Goal: Communication & Community: Answer question/provide support

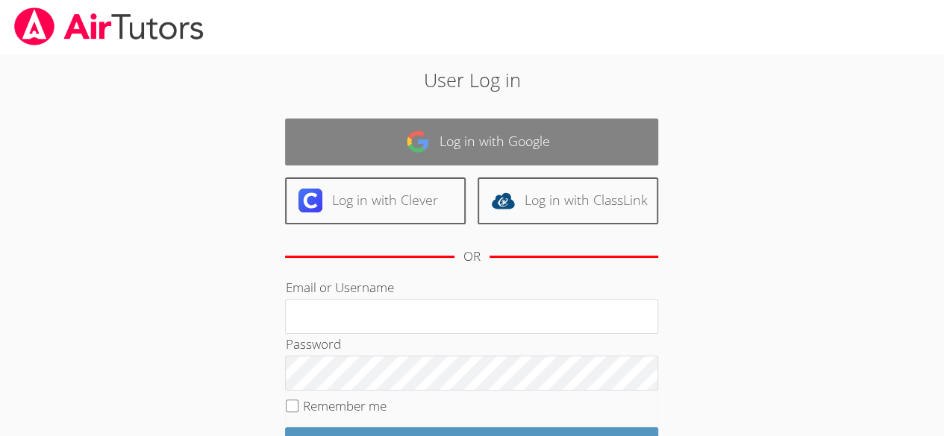
click at [561, 125] on link "Log in with Google" at bounding box center [471, 142] width 373 height 47
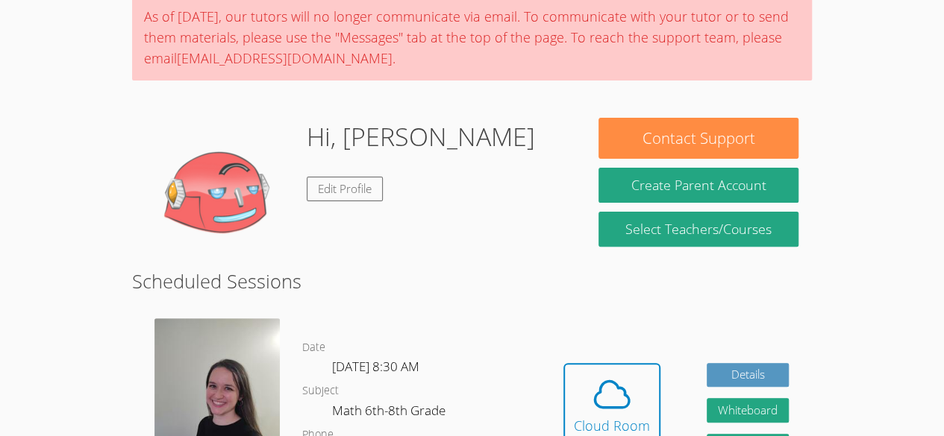
scroll to position [124, 0]
click at [608, 407] on icon at bounding box center [612, 394] width 34 height 26
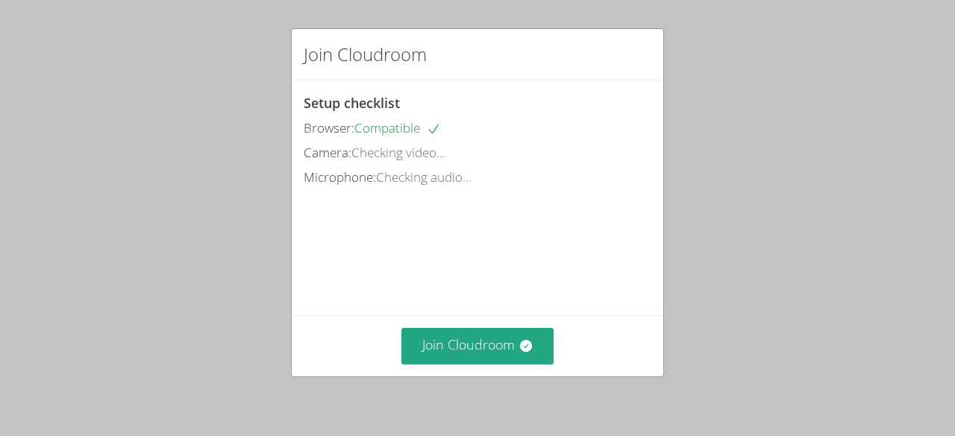
click at [464, 380] on div "Join Cloudroom Setup checklist Browser: Compatible Camera: Checking video... Mi…" at bounding box center [477, 218] width 955 height 436
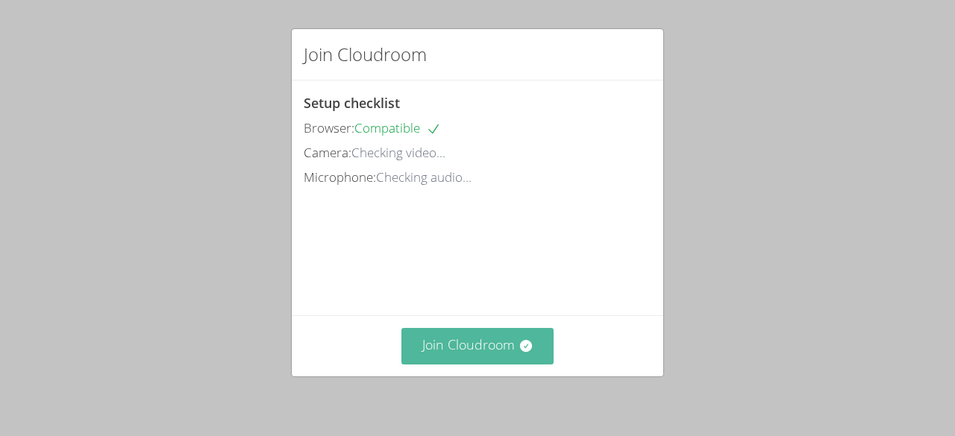
click at [448, 347] on button "Join Cloudroom" at bounding box center [477, 346] width 153 height 37
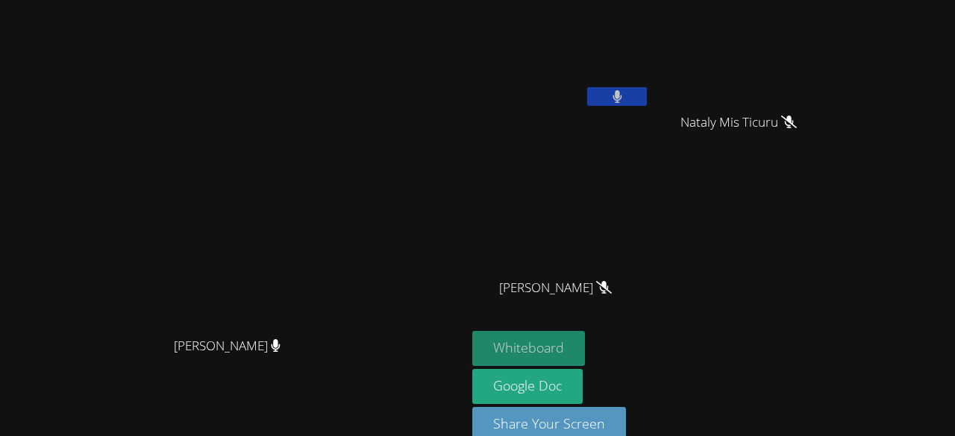
click at [585, 349] on button "Whiteboard" at bounding box center [528, 348] width 113 height 35
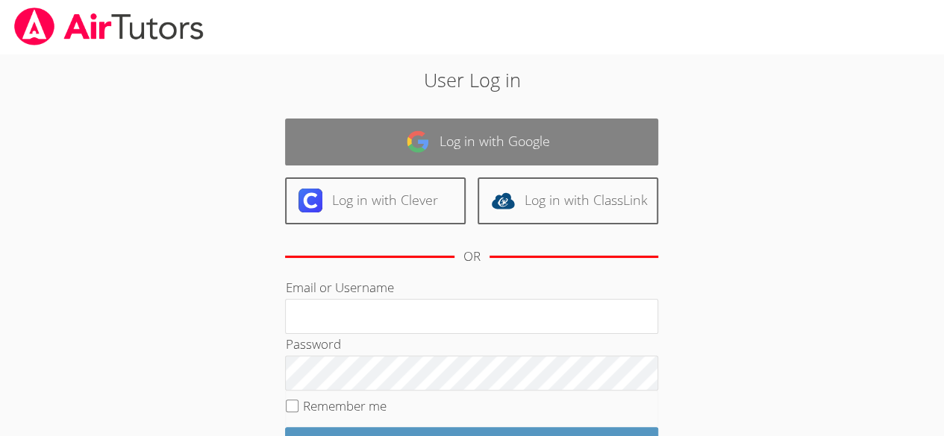
click at [521, 147] on link "Log in with Google" at bounding box center [471, 142] width 373 height 47
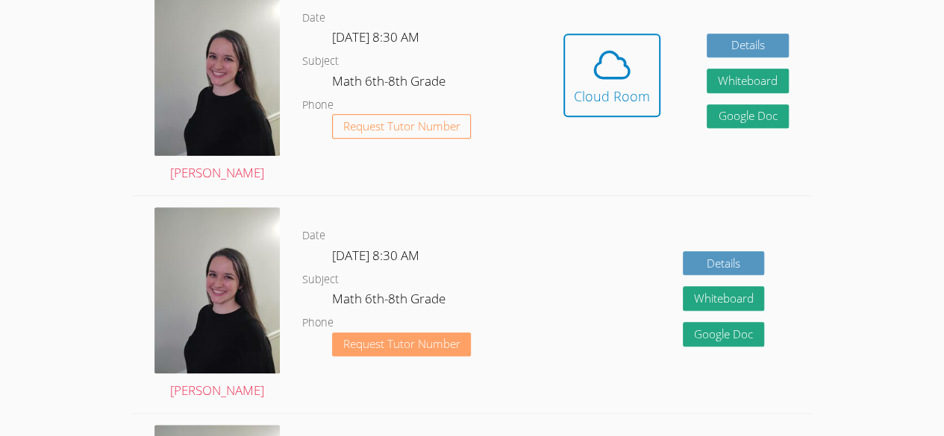
scroll to position [454, 0]
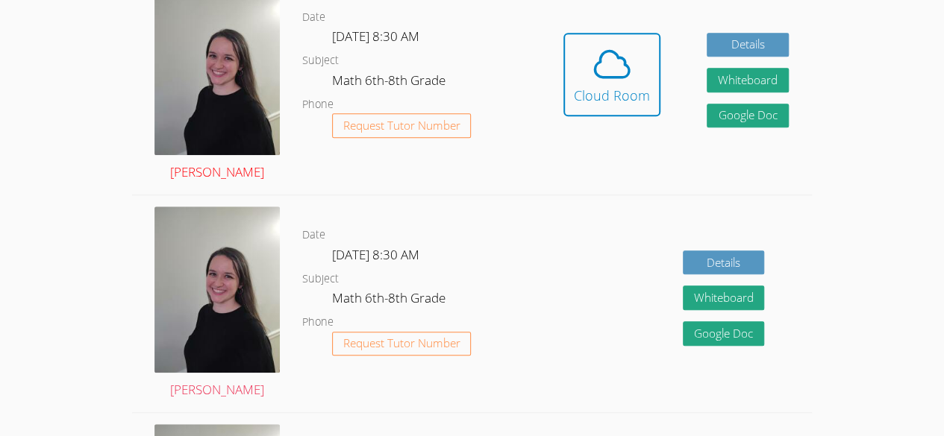
click at [181, 96] on img at bounding box center [216, 71] width 125 height 167
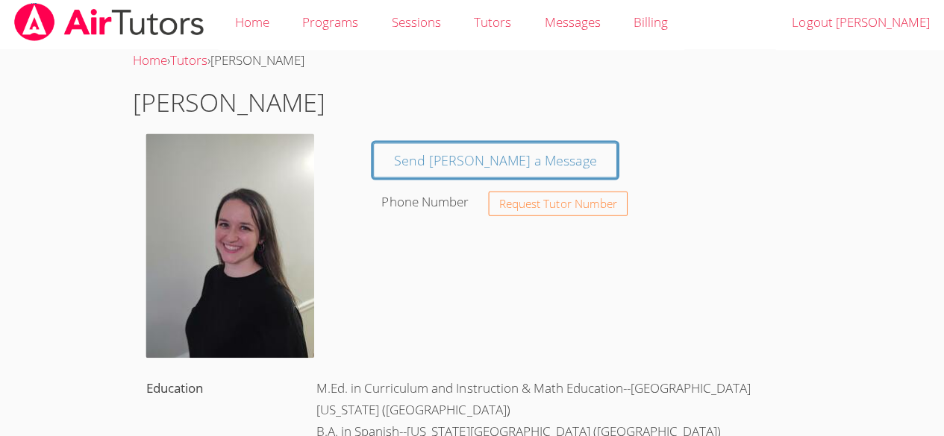
scroll to position [4, 0]
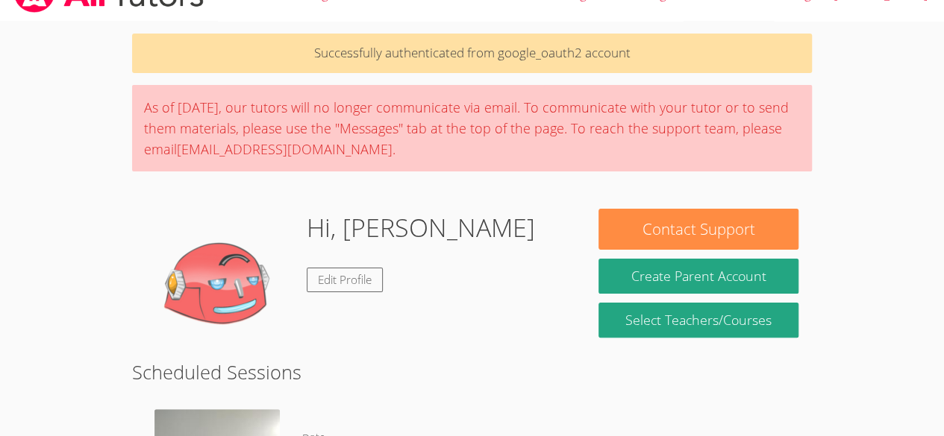
scroll to position [454, 0]
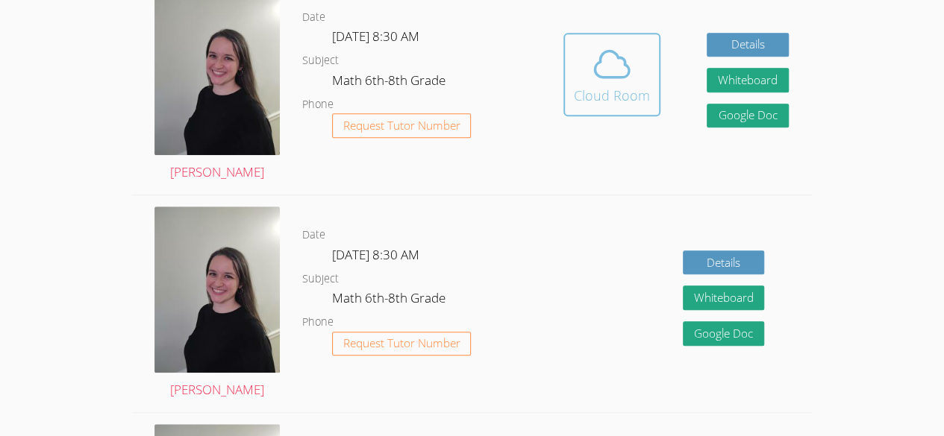
click at [624, 67] on icon at bounding box center [612, 64] width 42 height 42
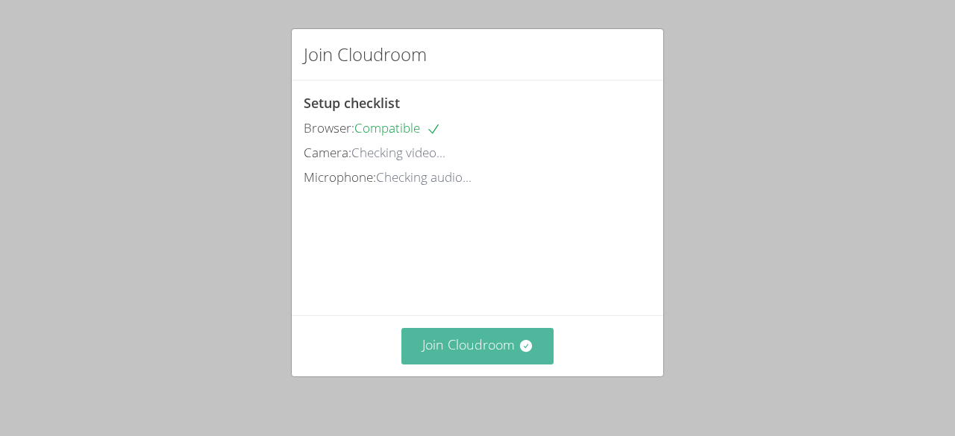
click at [476, 338] on button "Join Cloudroom" at bounding box center [477, 346] width 153 height 37
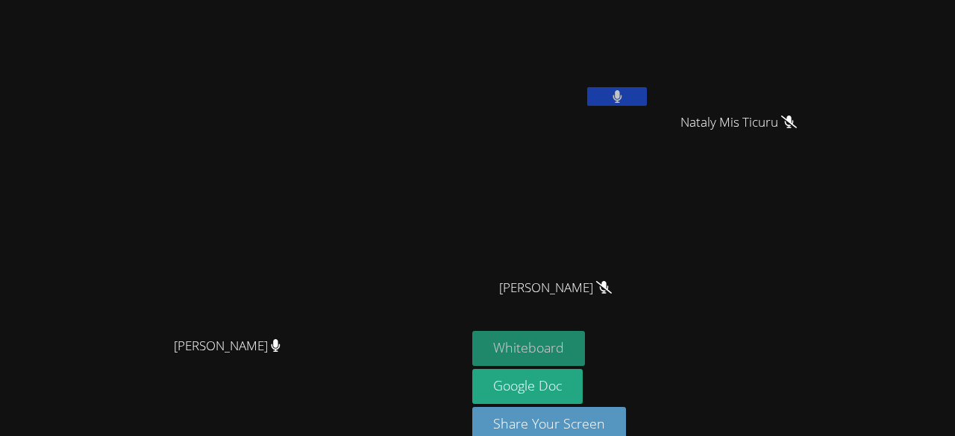
click at [585, 345] on button "Whiteboard" at bounding box center [528, 348] width 113 height 35
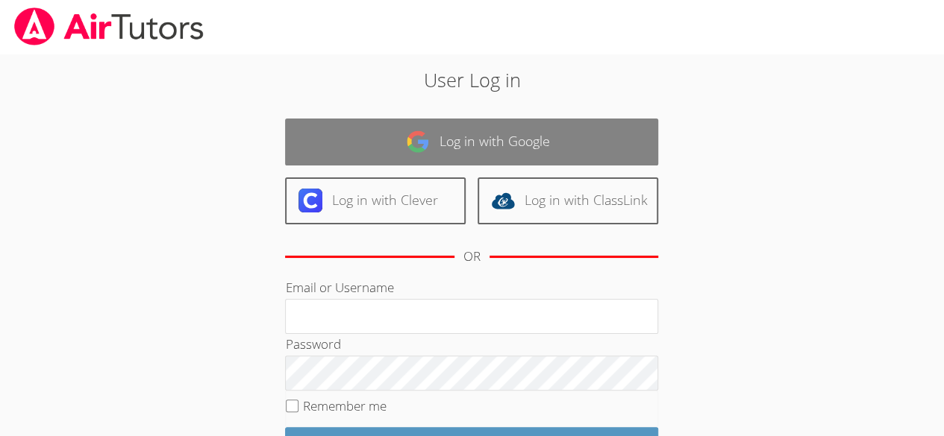
click at [528, 156] on link "Log in with Google" at bounding box center [471, 142] width 373 height 47
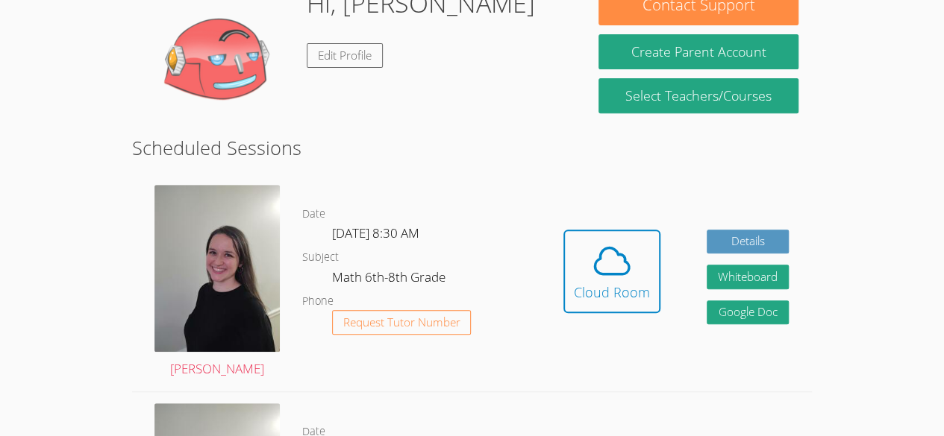
scroll to position [259, 0]
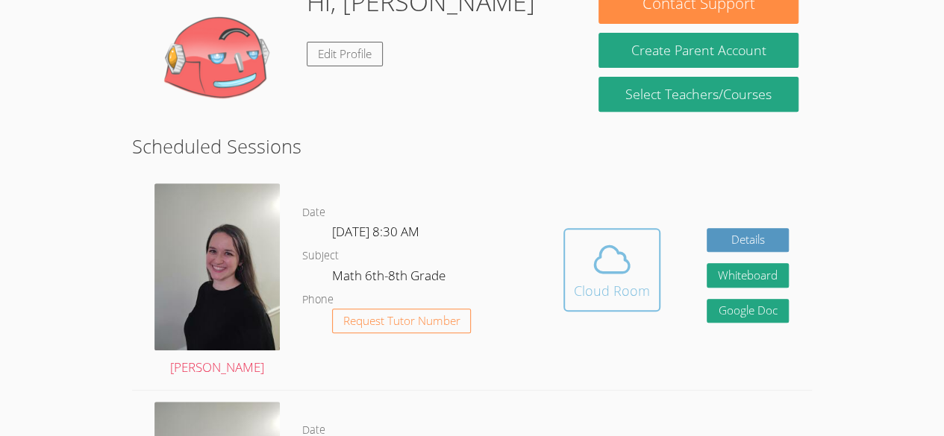
click at [606, 290] on div "Cloud Room" at bounding box center [612, 291] width 76 height 21
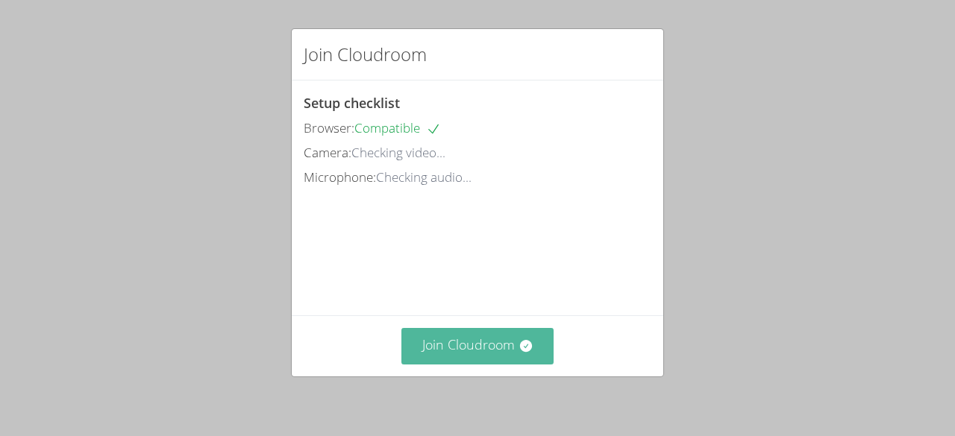
click at [448, 342] on button "Join Cloudroom" at bounding box center [477, 346] width 153 height 37
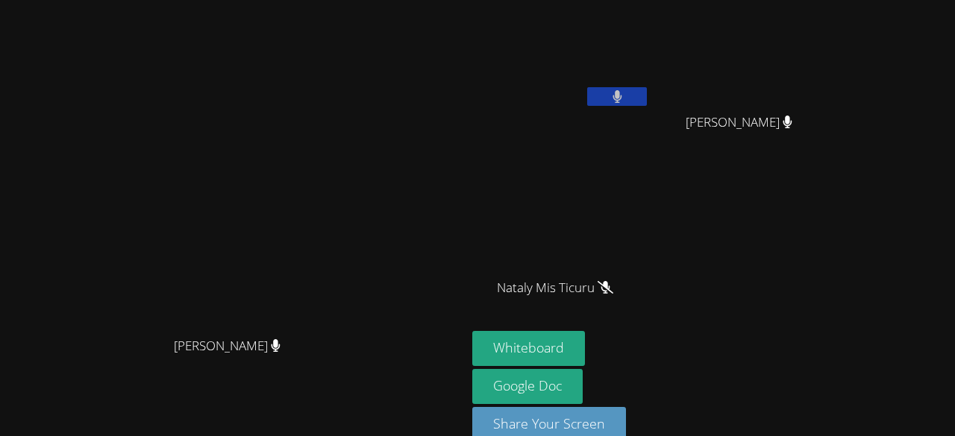
drag, startPoint x: 294, startPoint y: 245, endPoint x: 466, endPoint y: 339, distance: 195.7
click at [345, 330] on video at bounding box center [234, 202] width 224 height 256
click at [585, 351] on button "Whiteboard" at bounding box center [528, 348] width 113 height 35
click at [647, 88] on button at bounding box center [617, 96] width 60 height 19
